Goal: Browse casually: Explore the website without a specific task or goal

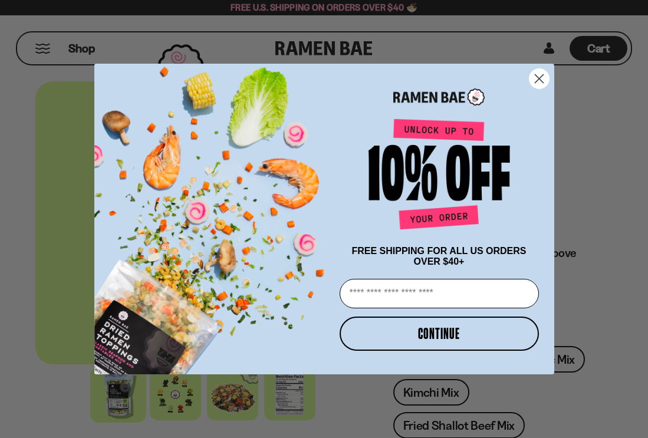
click at [539, 70] on circle "Close dialog" at bounding box center [538, 78] width 19 height 19
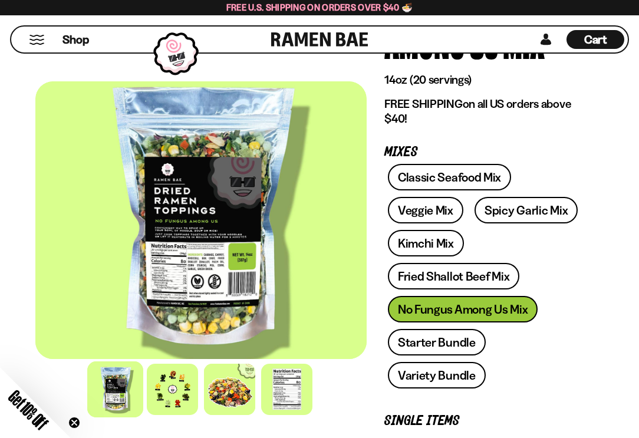
scroll to position [177, 0]
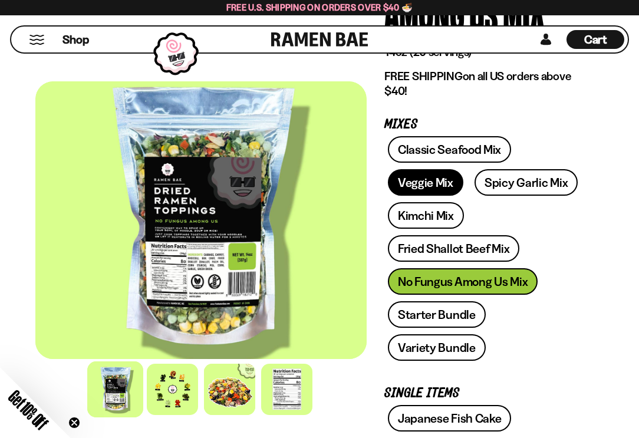
click at [423, 182] on link "Veggie Mix" at bounding box center [425, 182] width 75 height 27
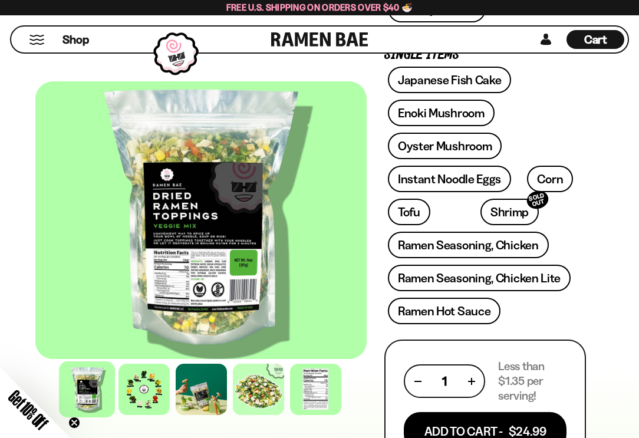
scroll to position [472, 0]
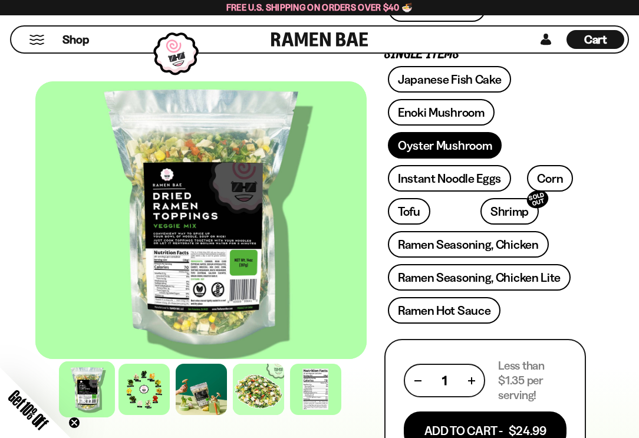
click at [477, 145] on link "Oyster Mushroom" at bounding box center [445, 145] width 114 height 27
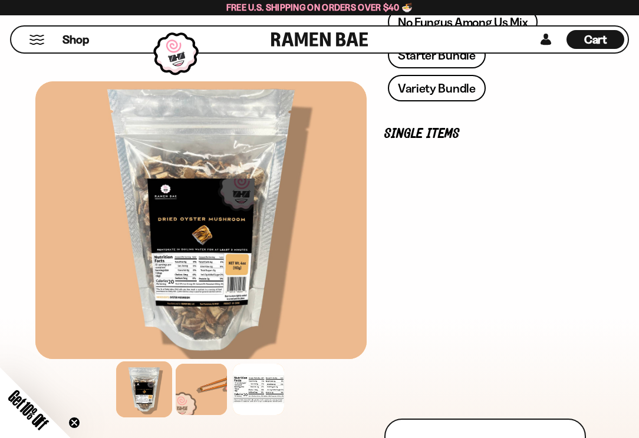
scroll to position [472, 0]
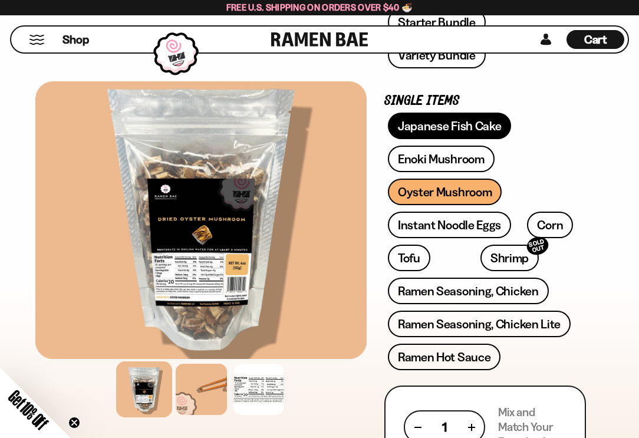
click at [460, 126] on link "Japanese Fish Cake" at bounding box center [450, 126] width 124 height 27
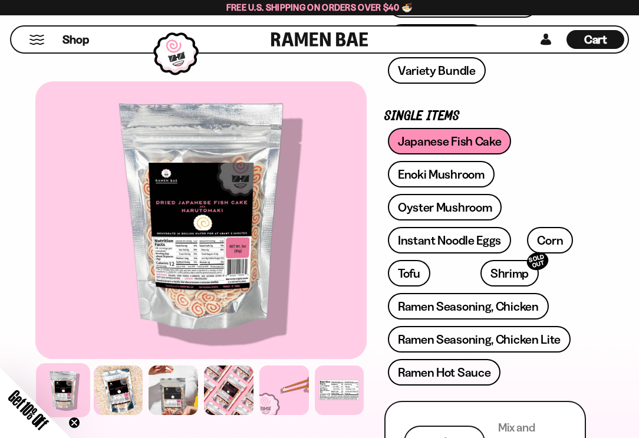
scroll to position [472, 0]
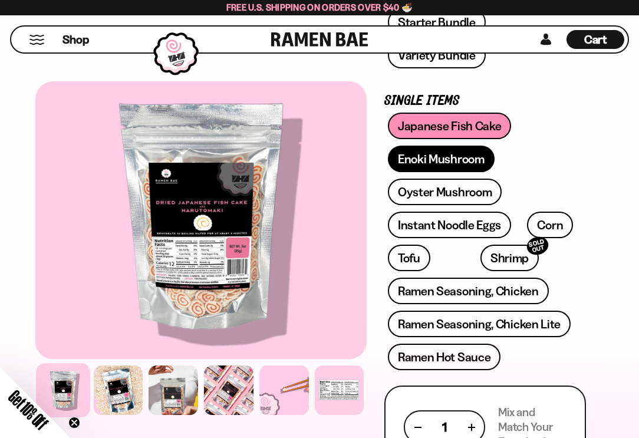
click at [469, 157] on link "Enoki Mushroom" at bounding box center [441, 159] width 107 height 27
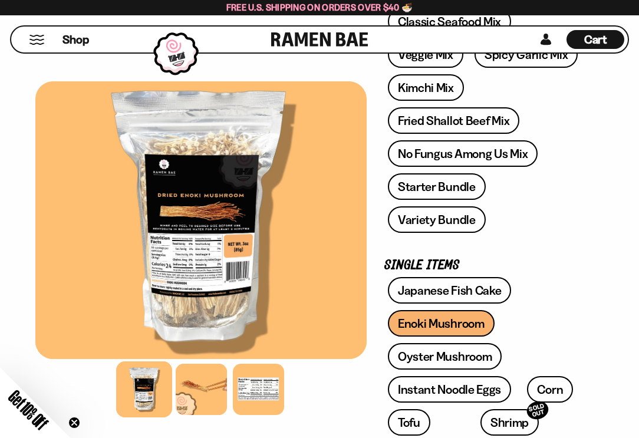
scroll to position [236, 0]
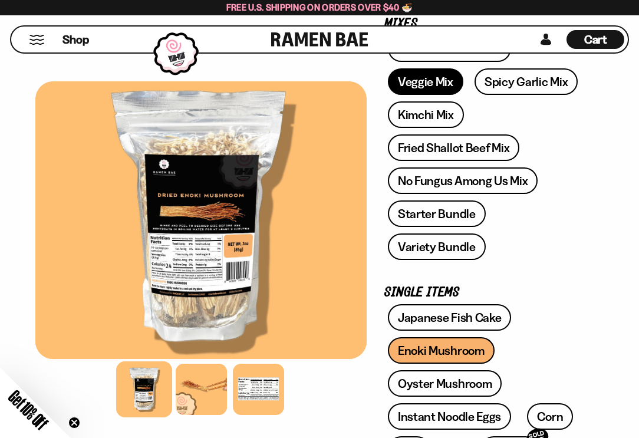
click at [407, 78] on link "Veggie Mix" at bounding box center [425, 81] width 75 height 27
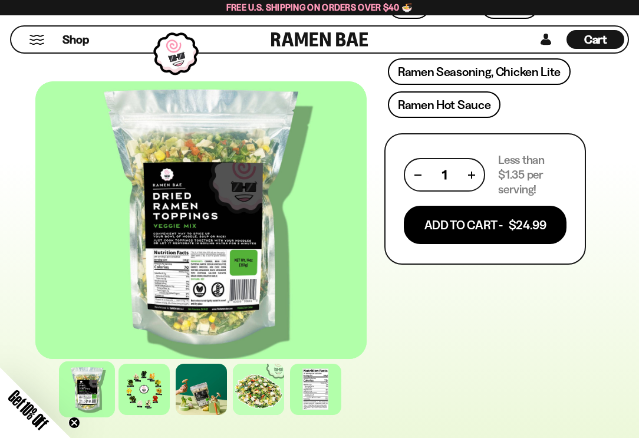
scroll to position [645, 0]
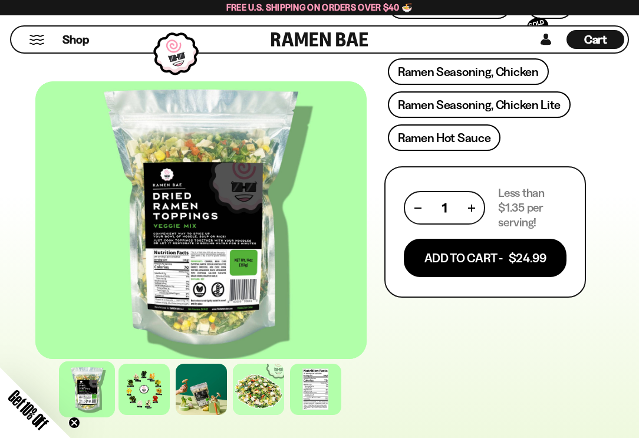
click at [614, 95] on div "FADCB6FD-DFAB-4417-9F21-029242090B77 FADCB6FD-DFAB-4417-9F21-029242090B77 1393 …" at bounding box center [319, 200] width 639 height 1536
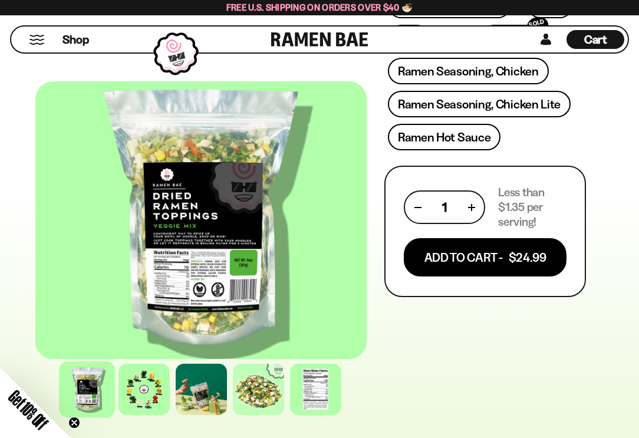
scroll to position [704, 0]
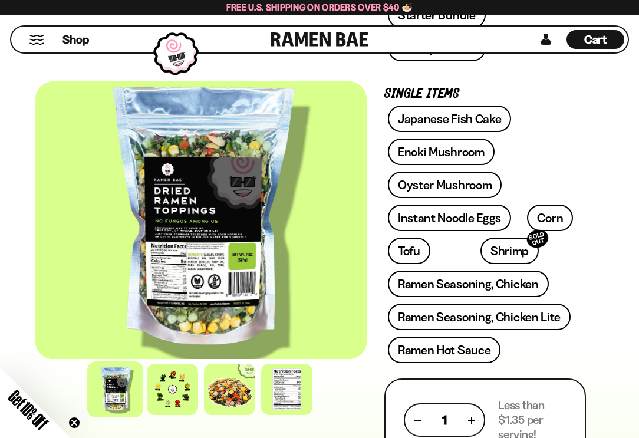
scroll to position [472, 0]
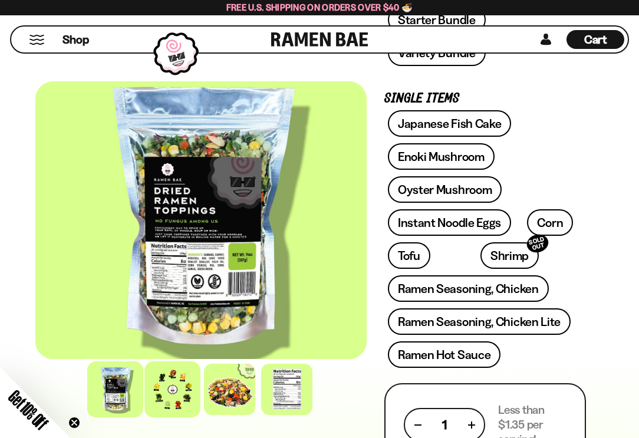
click at [172, 388] on div at bounding box center [173, 390] width 56 height 56
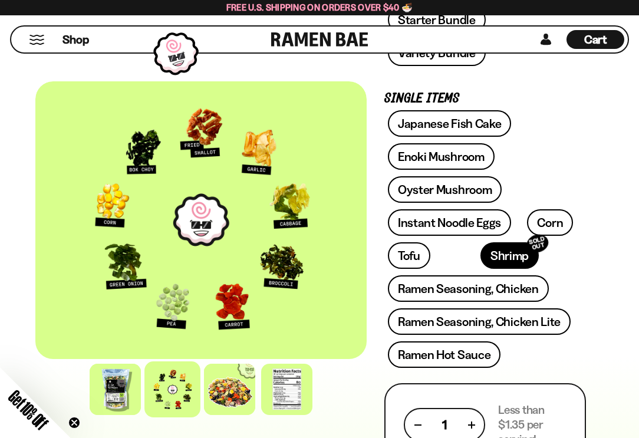
click at [481, 258] on link "Shrimp SOLD OUT" at bounding box center [510, 255] width 58 height 27
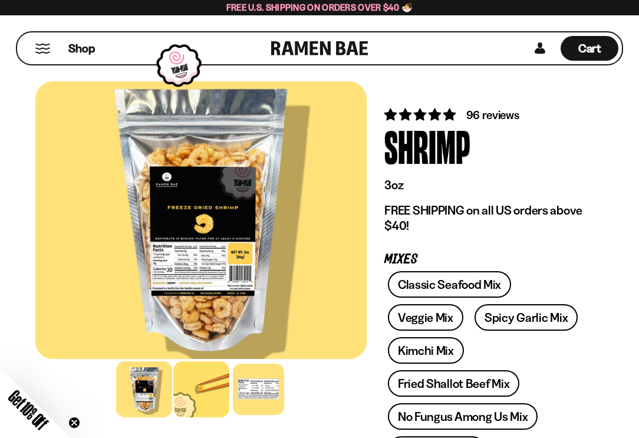
click at [206, 376] on div at bounding box center [201, 390] width 56 height 56
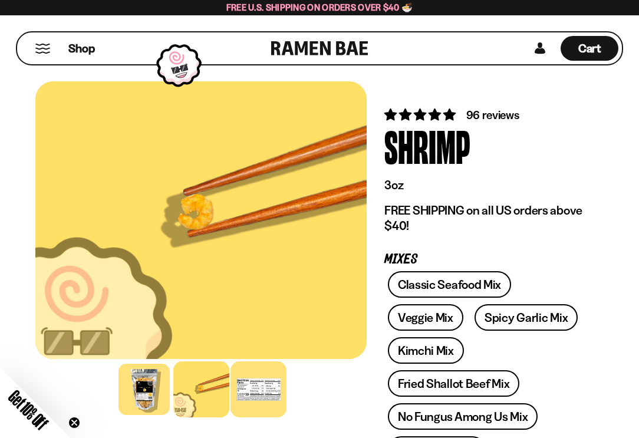
click at [248, 375] on div at bounding box center [259, 390] width 56 height 56
